Goal: Task Accomplishment & Management: Manage account settings

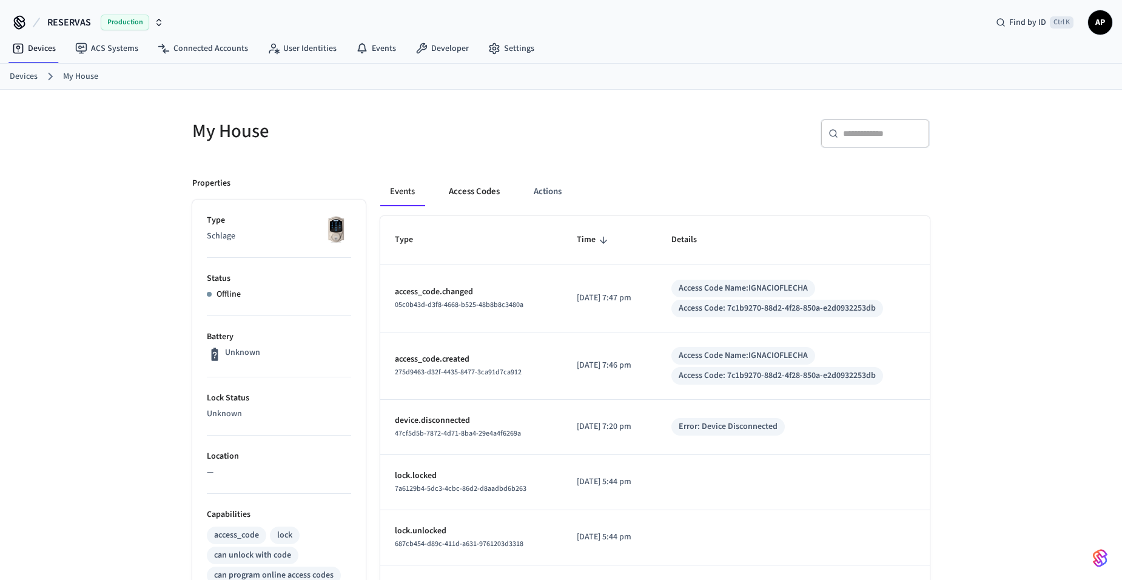
click at [477, 195] on button "Access Codes" at bounding box center [474, 191] width 70 height 29
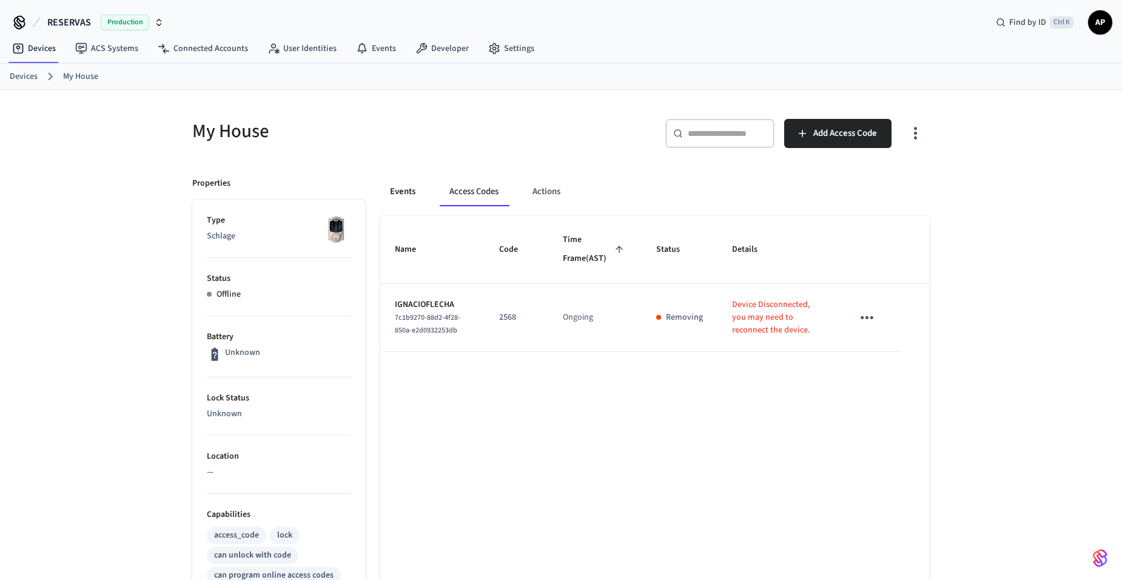
click at [411, 198] on button "Events" at bounding box center [402, 191] width 45 height 29
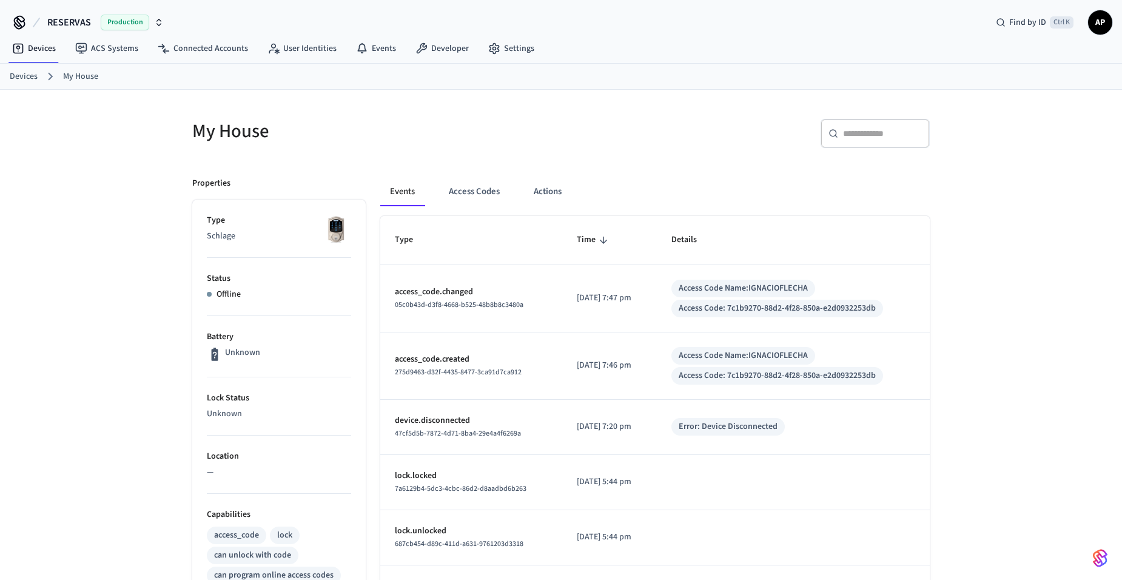
click at [26, 80] on link "Devices" at bounding box center [24, 76] width 28 height 13
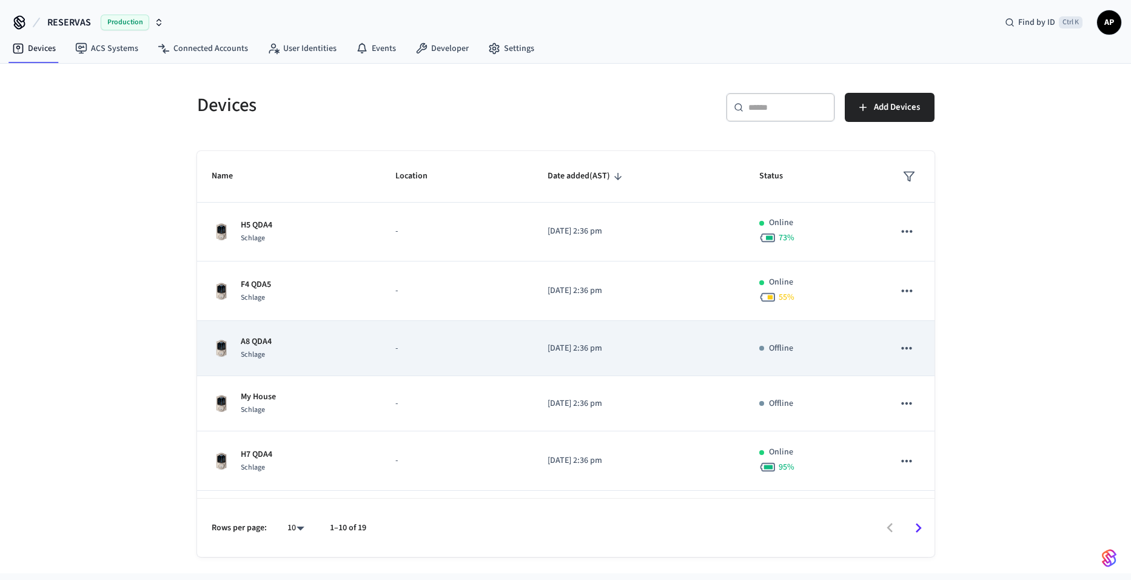
scroll to position [109, 0]
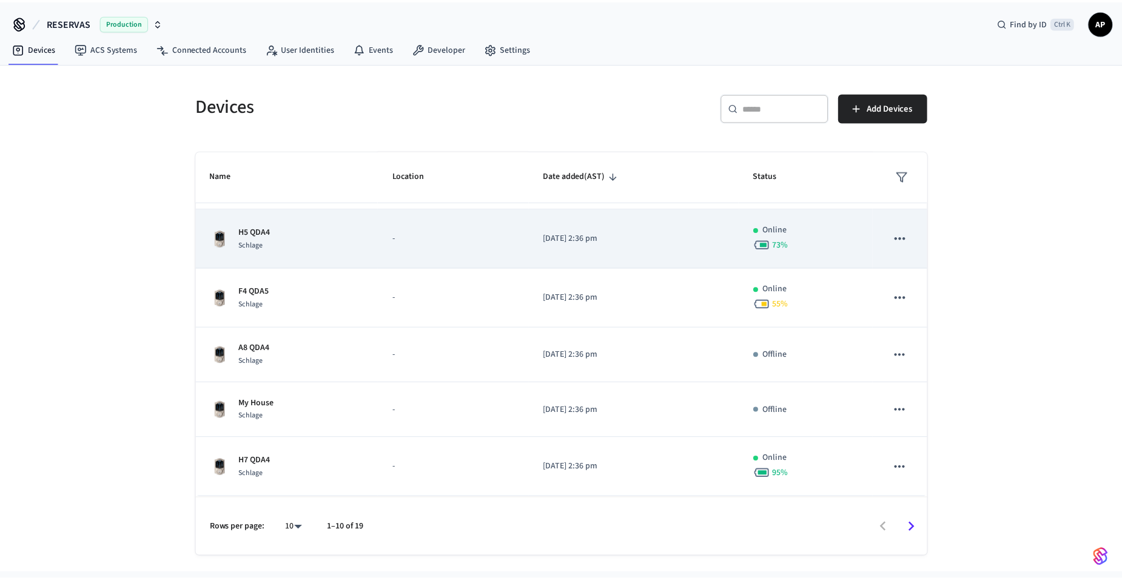
scroll to position [121, 0]
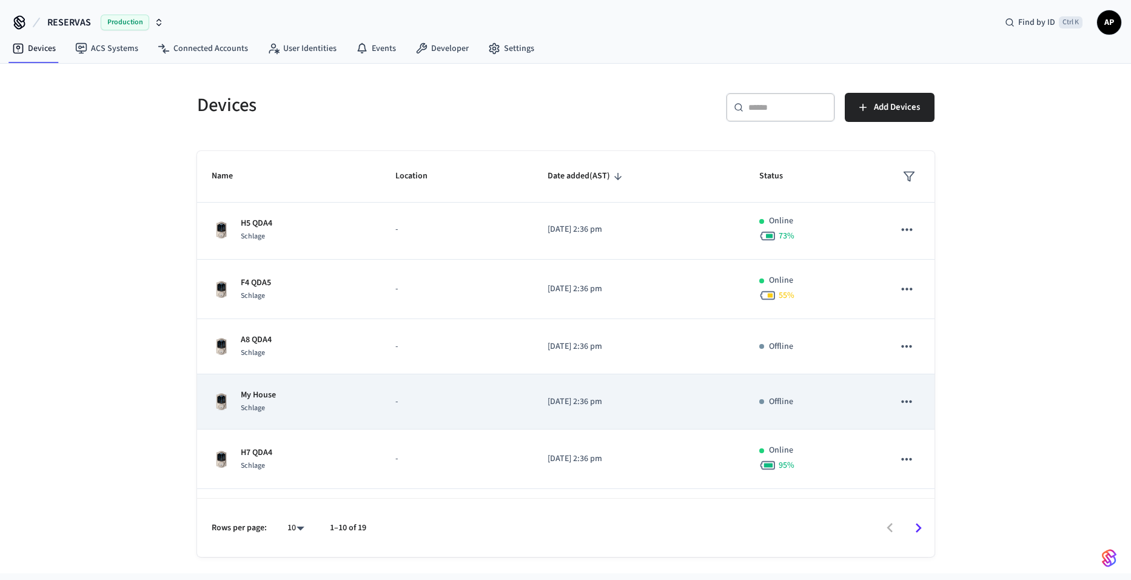
click at [901, 399] on icon "sticky table" at bounding box center [907, 402] width 16 height 16
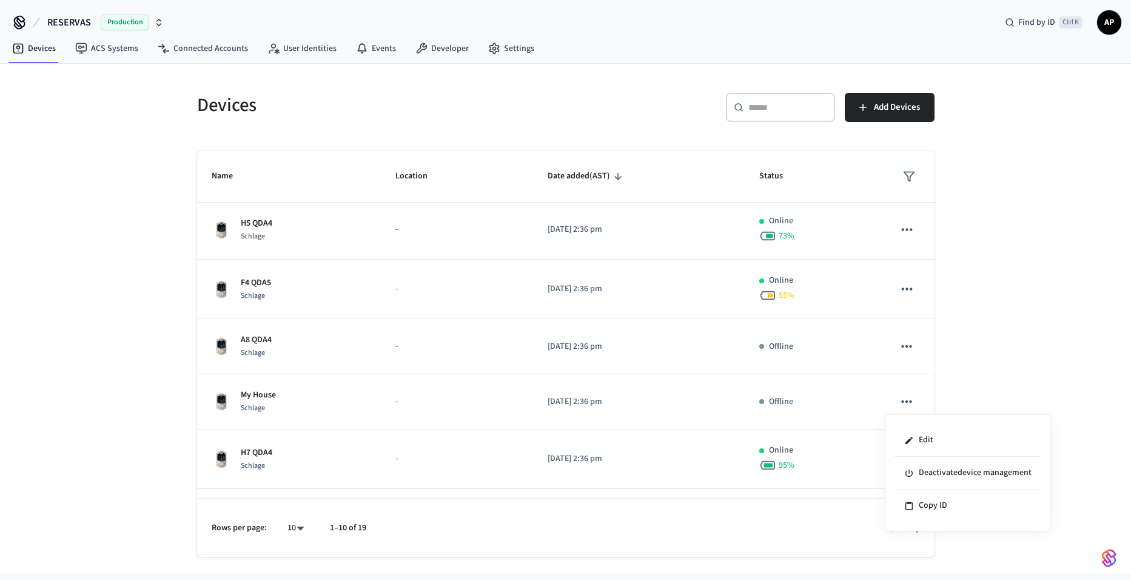
click at [766, 403] on div at bounding box center [565, 290] width 1131 height 580
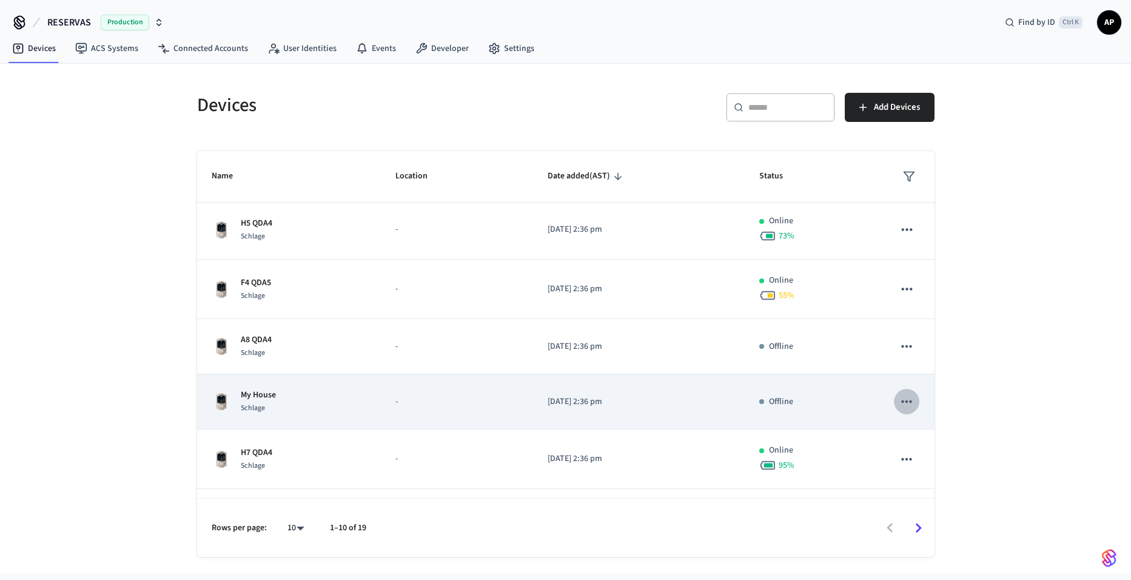
click at [901, 400] on icon "sticky table" at bounding box center [907, 402] width 16 height 16
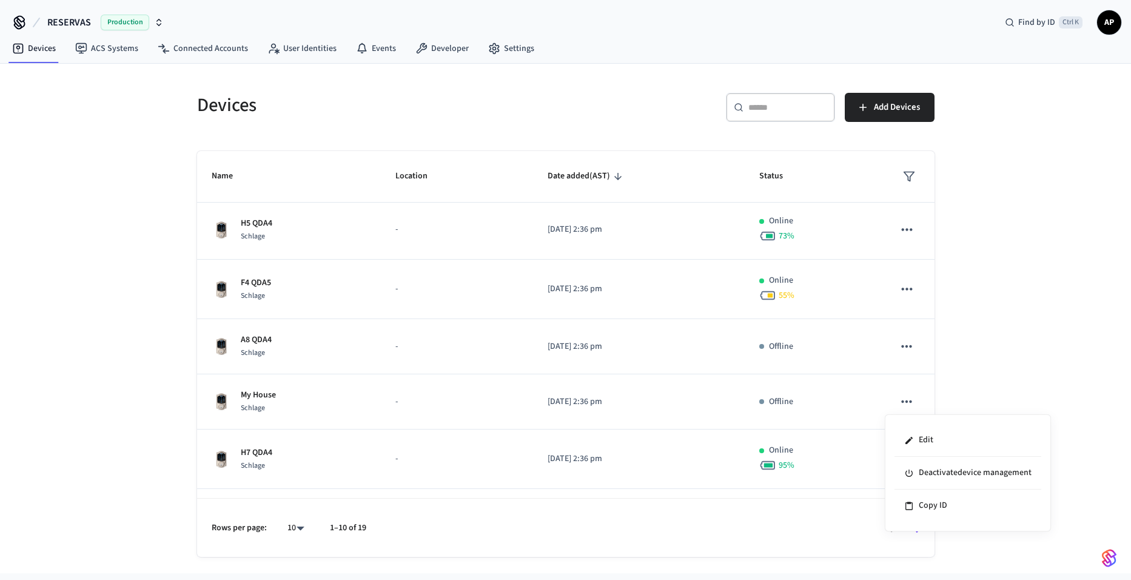
click at [241, 398] on div at bounding box center [565, 290] width 1131 height 580
click at [275, 399] on p "My House" at bounding box center [258, 395] width 35 height 13
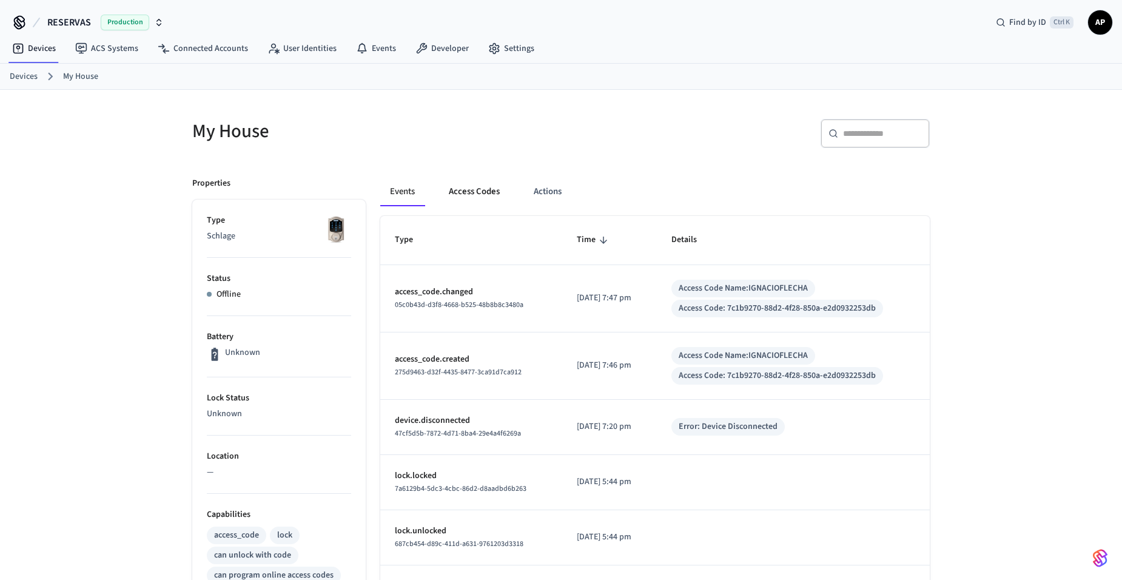
click at [468, 186] on button "Access Codes" at bounding box center [474, 191] width 70 height 29
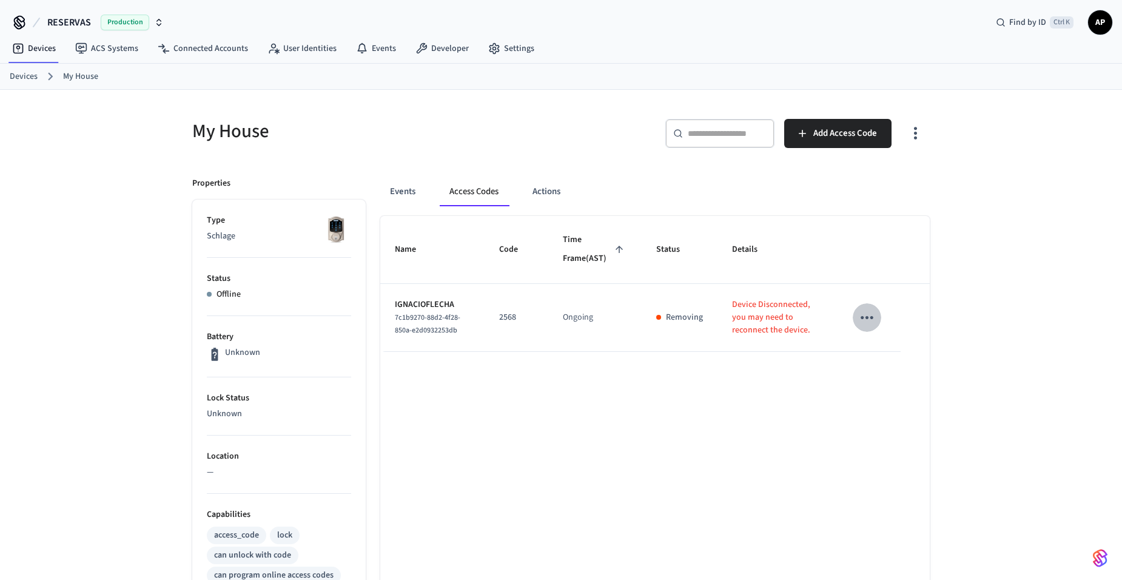
click at [864, 327] on icon "sticky table" at bounding box center [867, 317] width 19 height 19
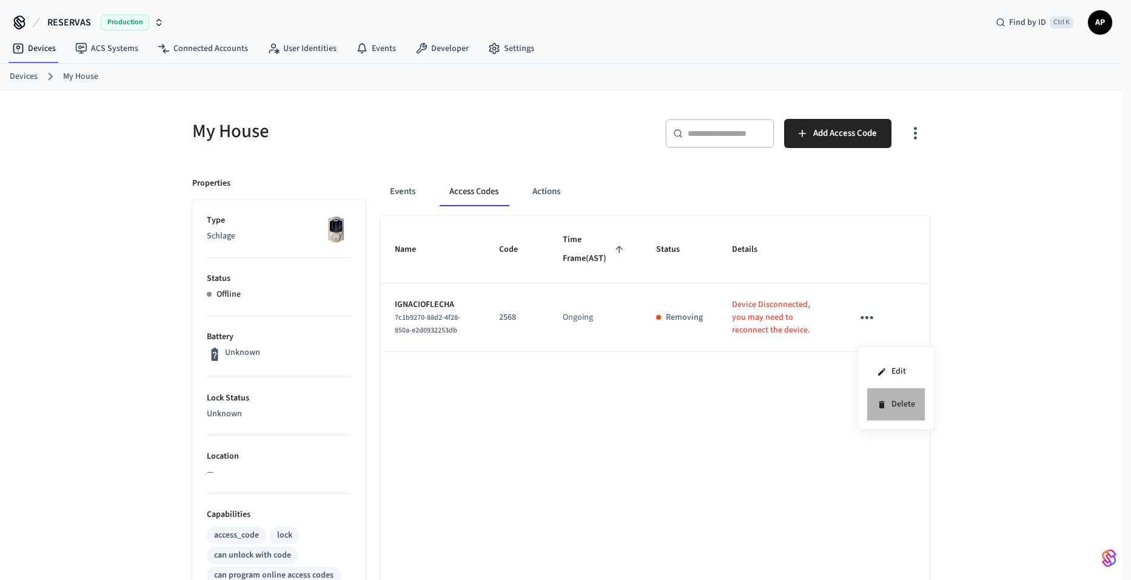
click at [895, 399] on li "Delete" at bounding box center [896, 404] width 58 height 32
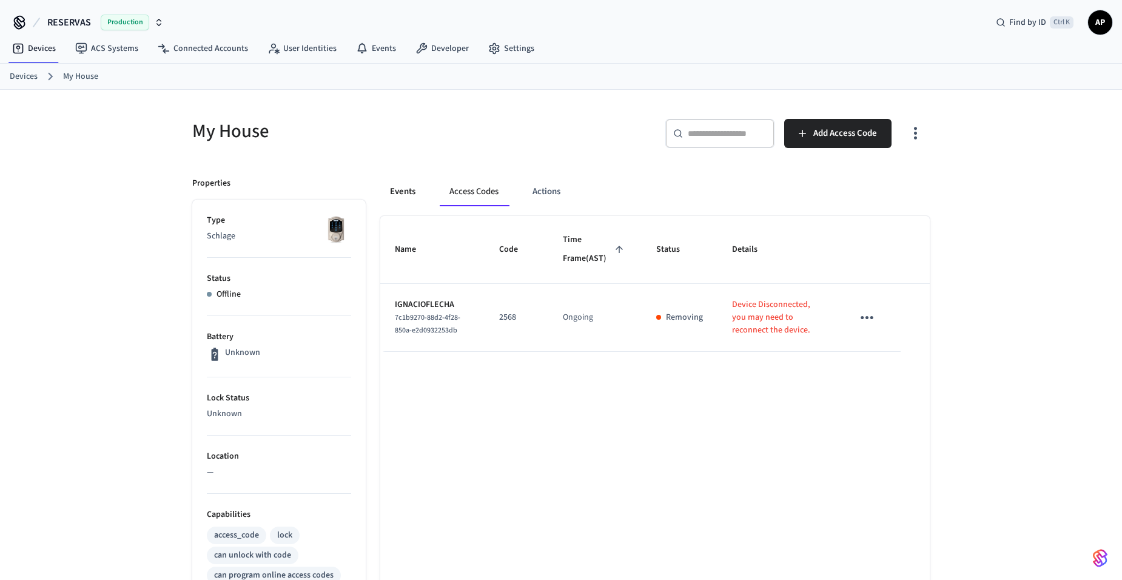
click at [399, 198] on button "Events" at bounding box center [402, 191] width 45 height 29
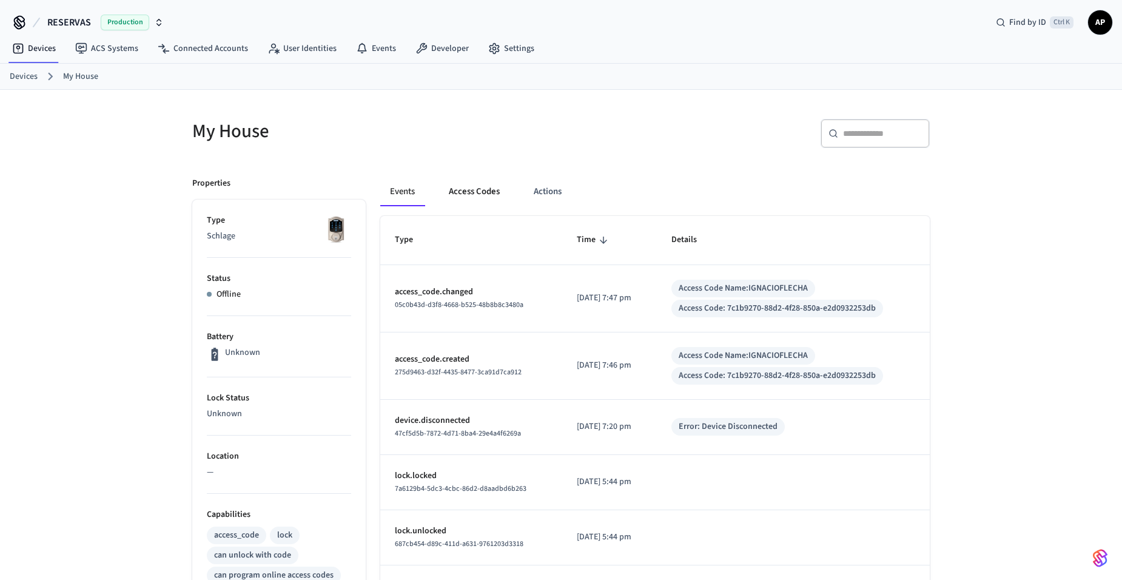
click at [481, 194] on button "Access Codes" at bounding box center [474, 191] width 70 height 29
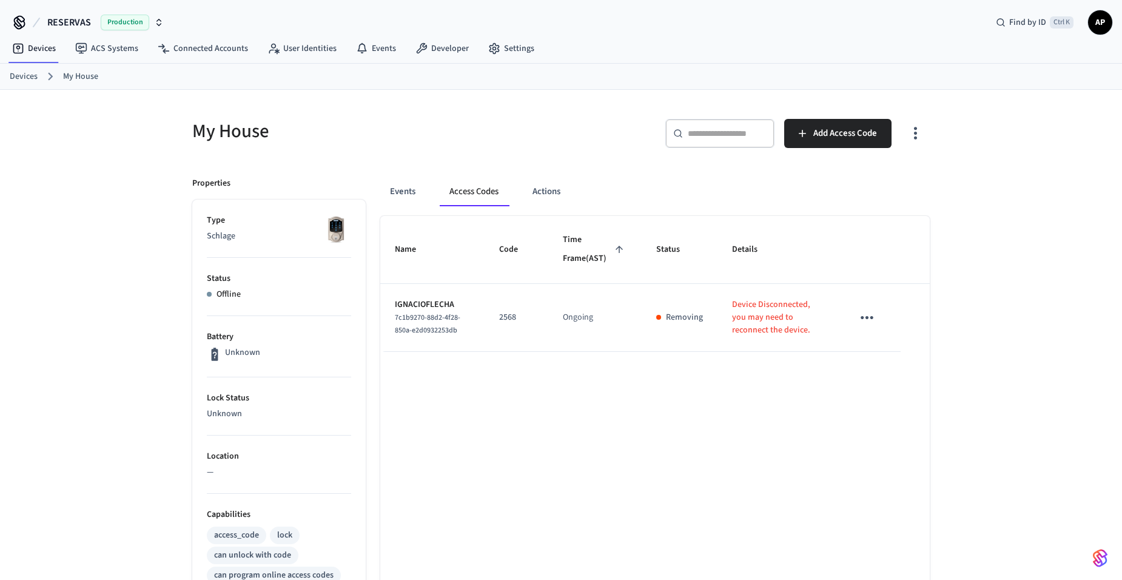
click at [27, 71] on link "Devices" at bounding box center [24, 76] width 28 height 13
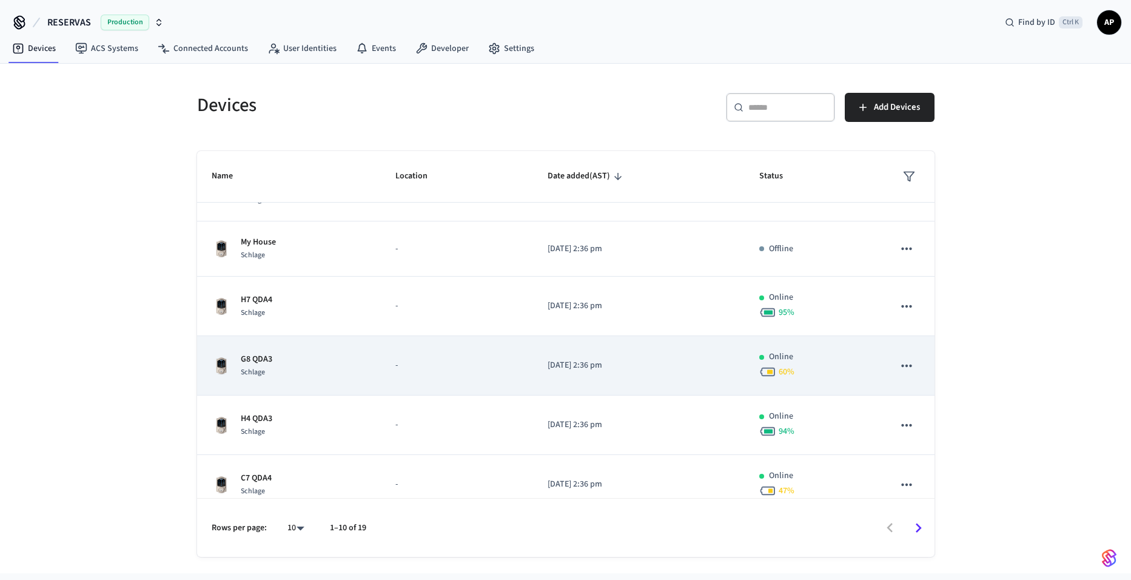
scroll to position [291, 0]
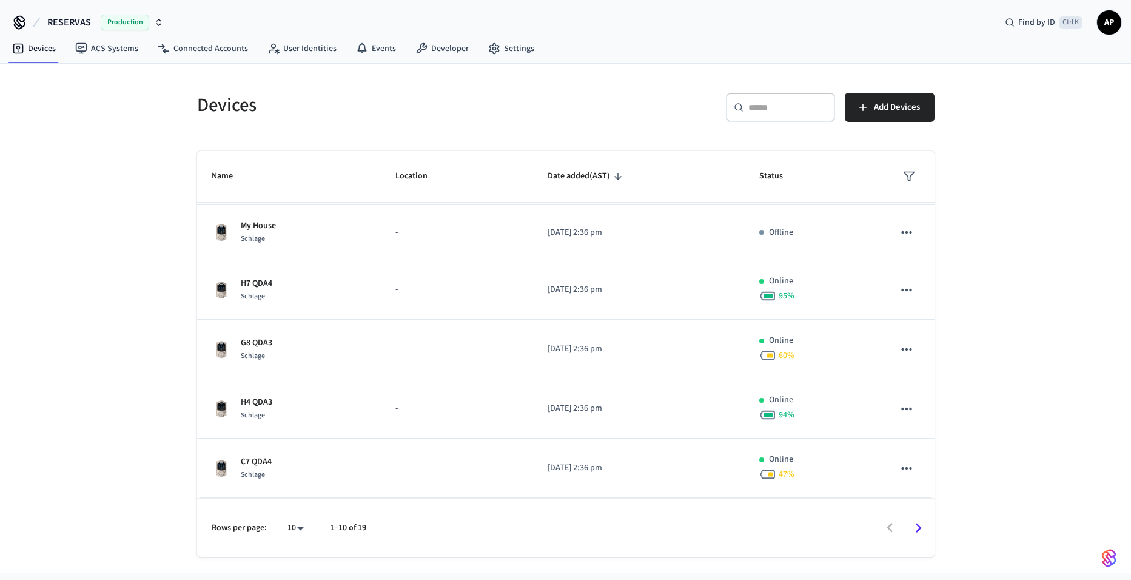
click at [287, 528] on body "RESERVAS Production Find by ID Ctrl K AP Devices ACS Systems Connected Accounts…" at bounding box center [565, 286] width 1131 height 573
click at [293, 556] on li "All" at bounding box center [291, 544] width 32 height 32
type input "**"
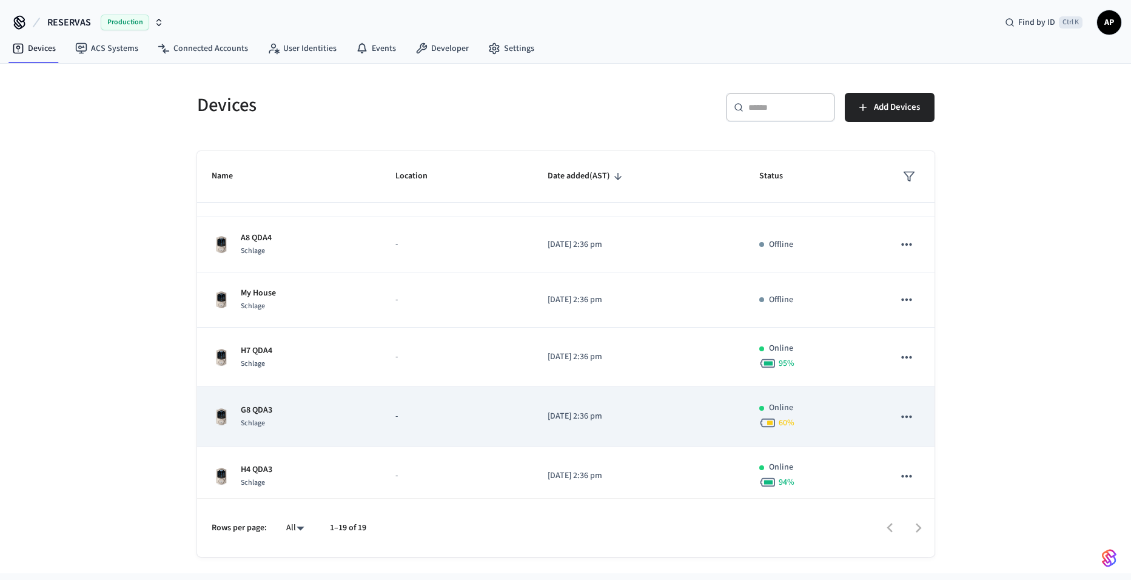
scroll to position [154, 0]
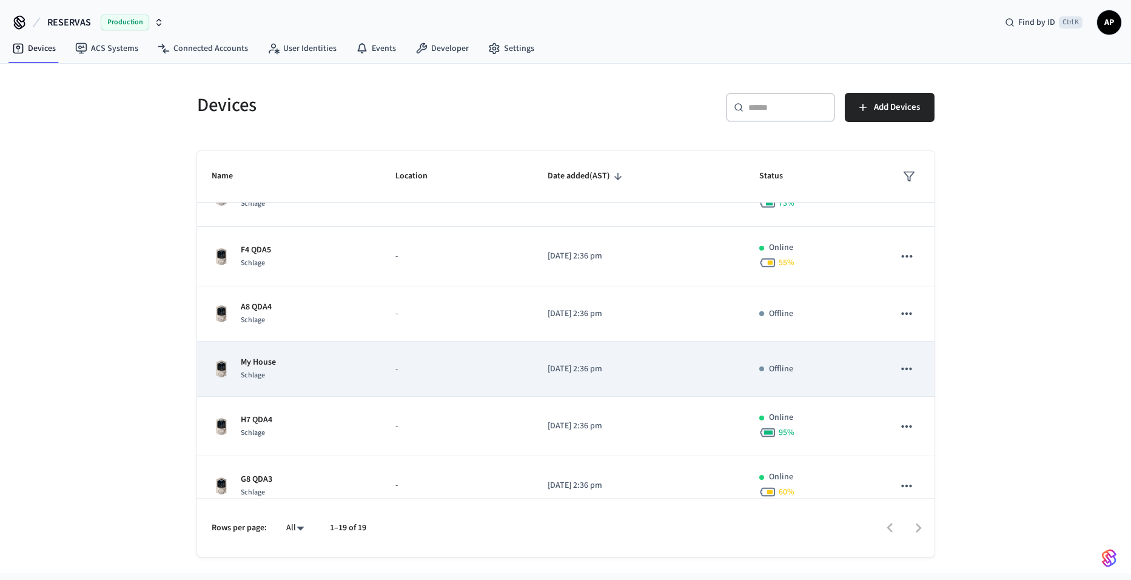
click at [280, 354] on td "My House Schlage" at bounding box center [289, 369] width 184 height 55
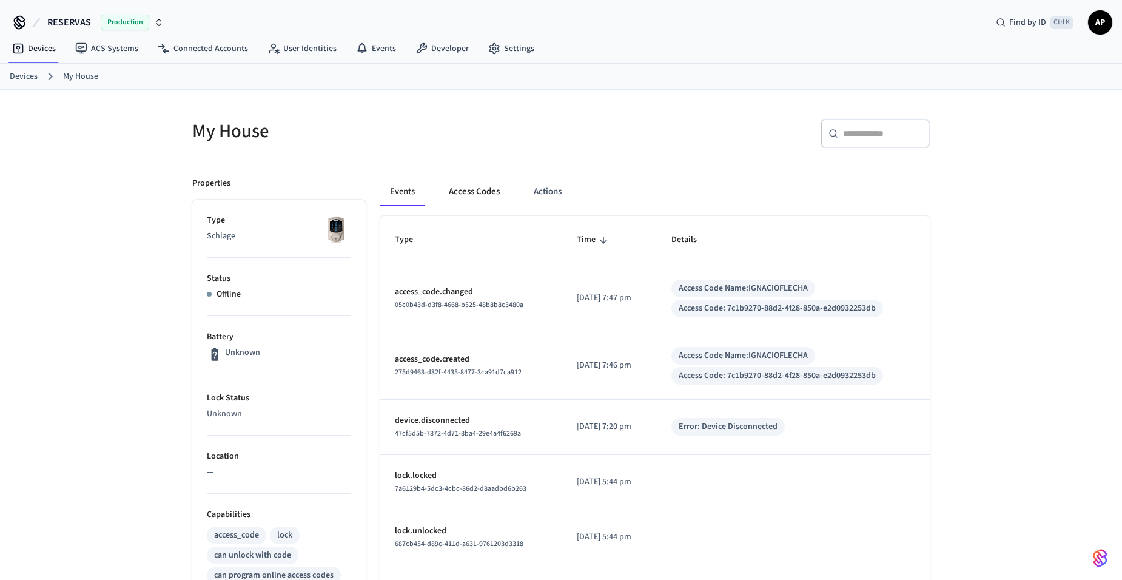
click at [487, 200] on button "Access Codes" at bounding box center [474, 191] width 70 height 29
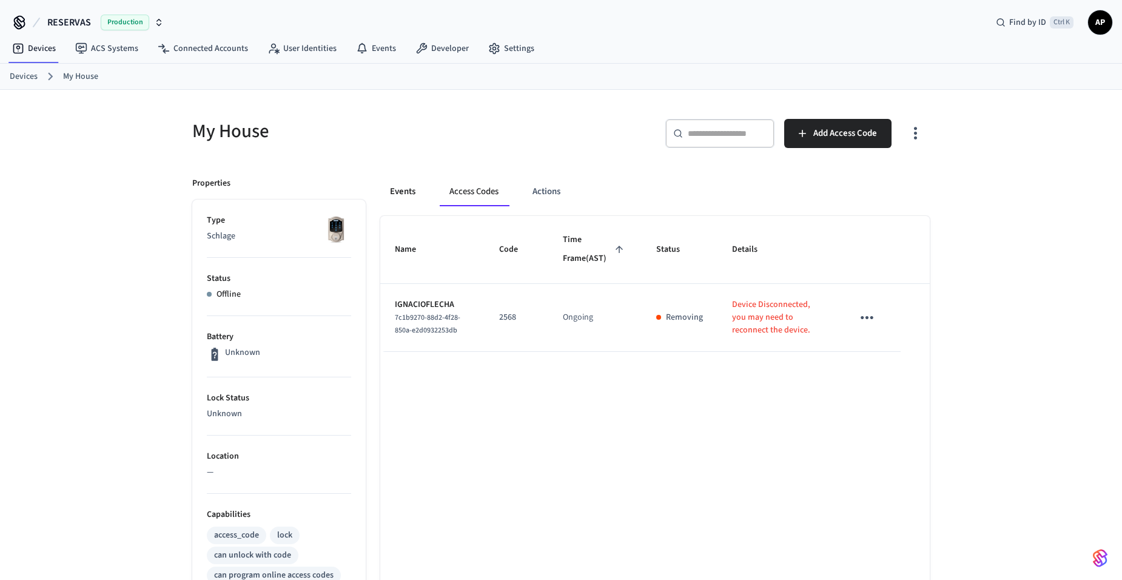
click at [400, 195] on button "Events" at bounding box center [402, 191] width 45 height 29
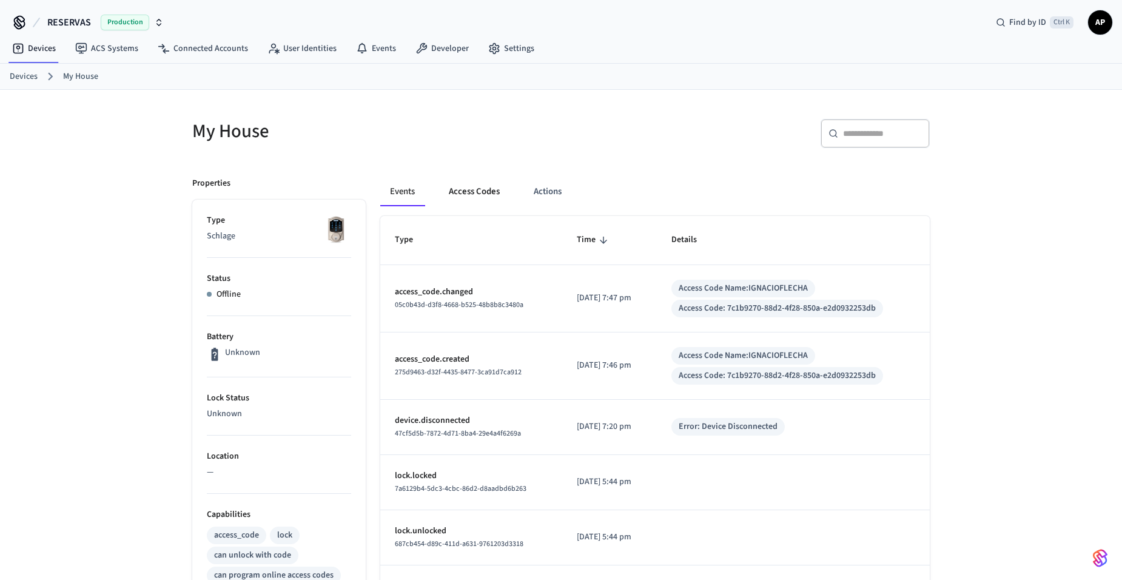
click at [462, 198] on button "Access Codes" at bounding box center [474, 191] width 70 height 29
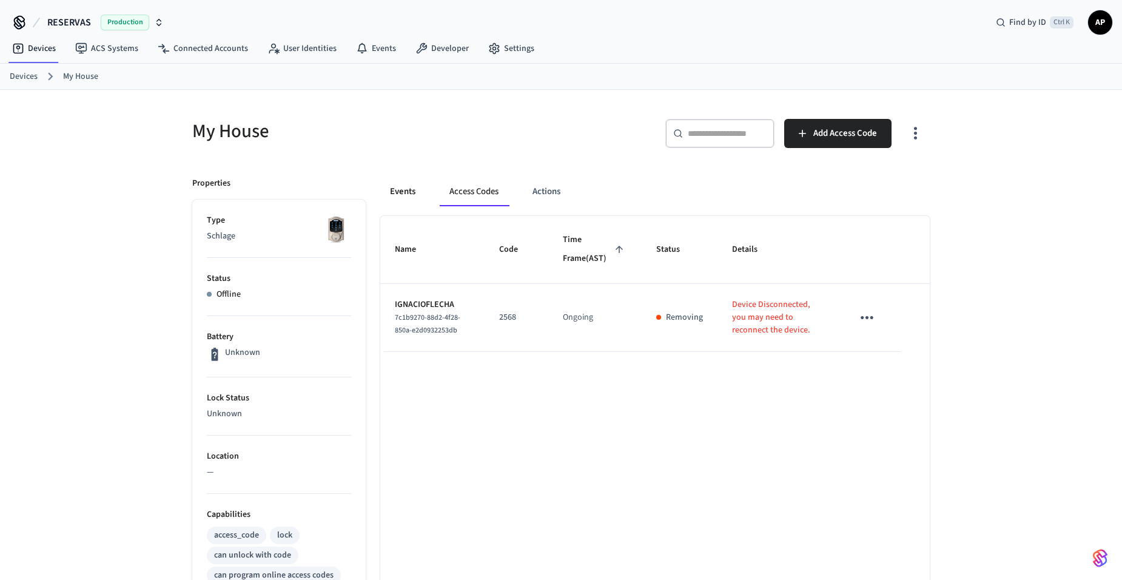
click at [404, 192] on button "Events" at bounding box center [402, 191] width 45 height 29
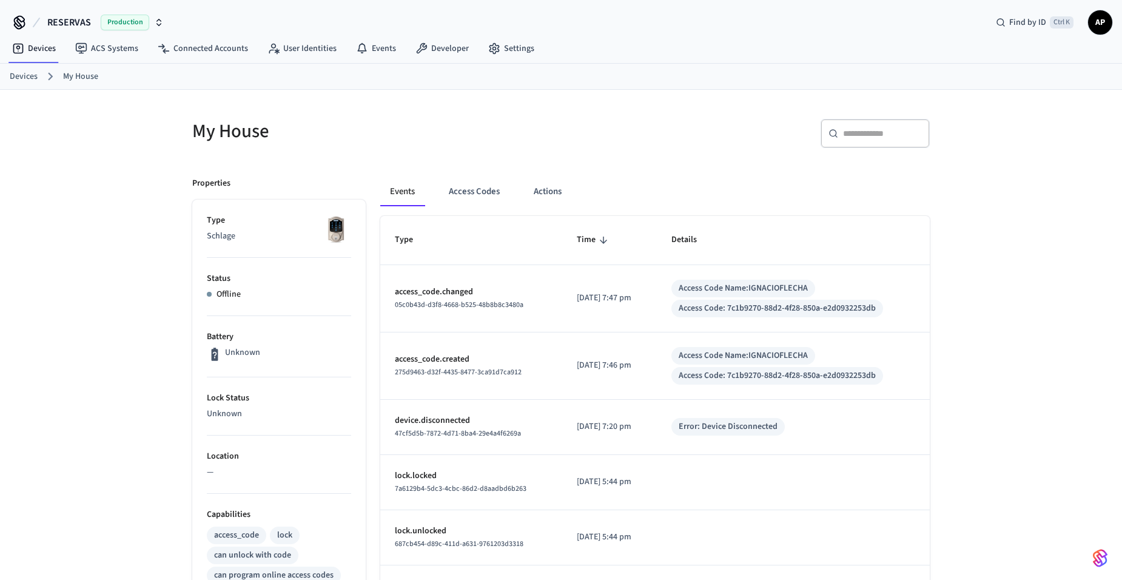
click at [26, 73] on link "Devices" at bounding box center [24, 76] width 28 height 13
